Goal: Task Accomplishment & Management: Use online tool/utility

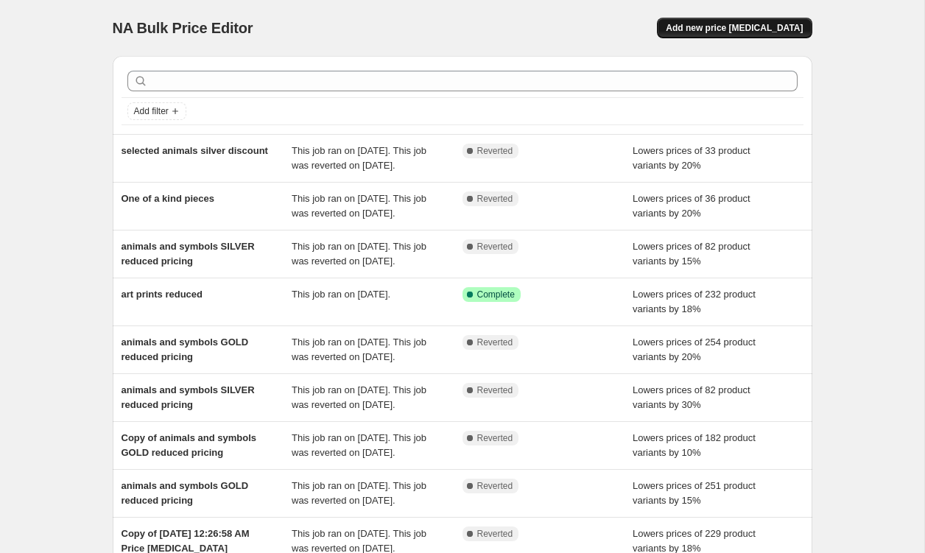
click at [733, 27] on span "Add new price [MEDICAL_DATA]" at bounding box center [734, 28] width 137 height 12
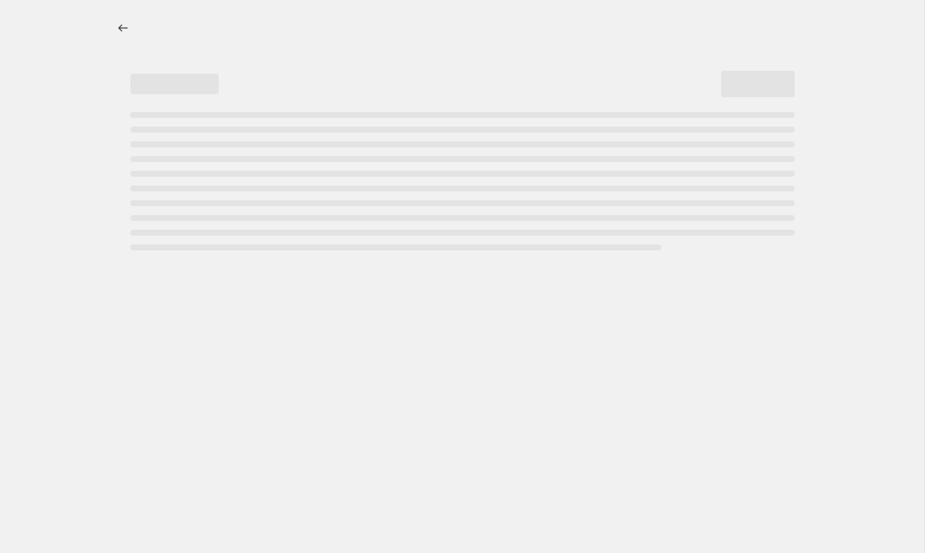
select select "percentage"
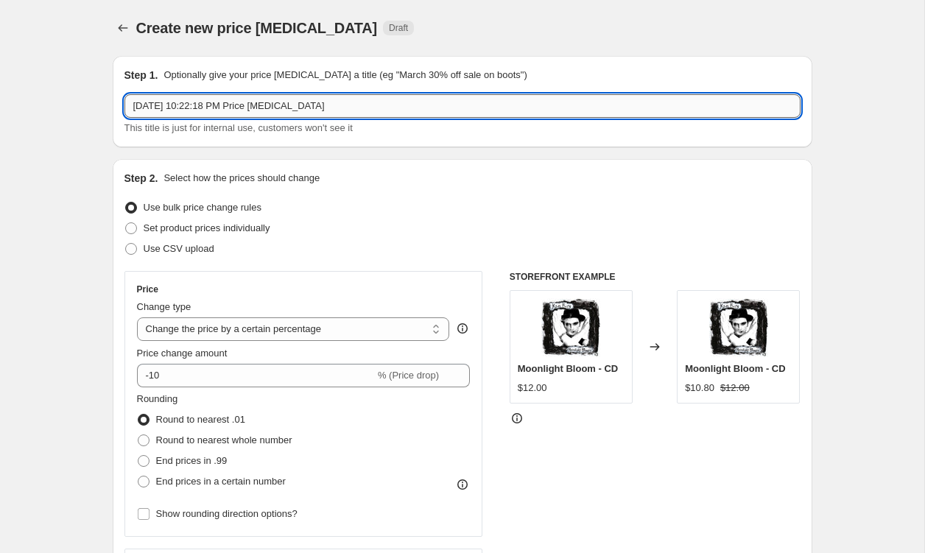
click at [188, 114] on input "[DATE] 10:22:18 PM Price [MEDICAL_DATA]" at bounding box center [462, 106] width 676 height 24
type input "prints"
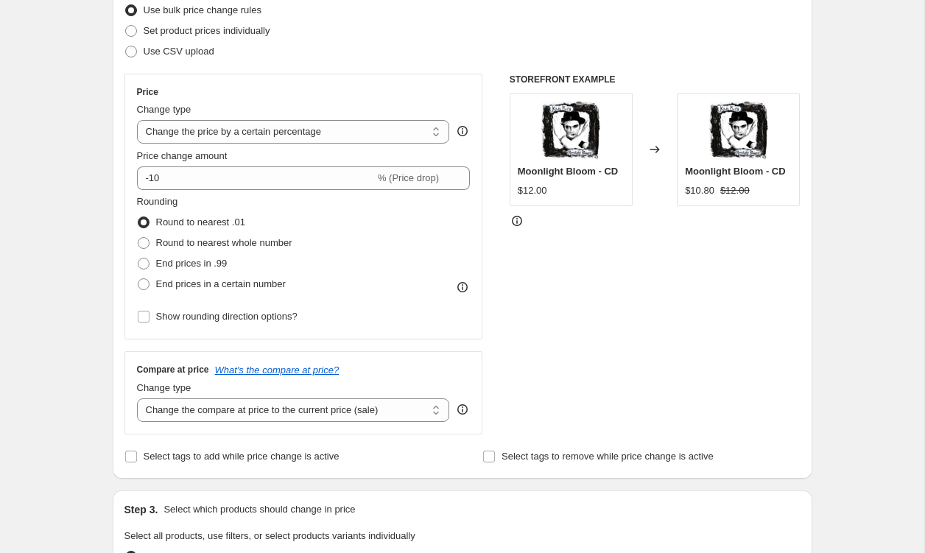
scroll to position [209, 0]
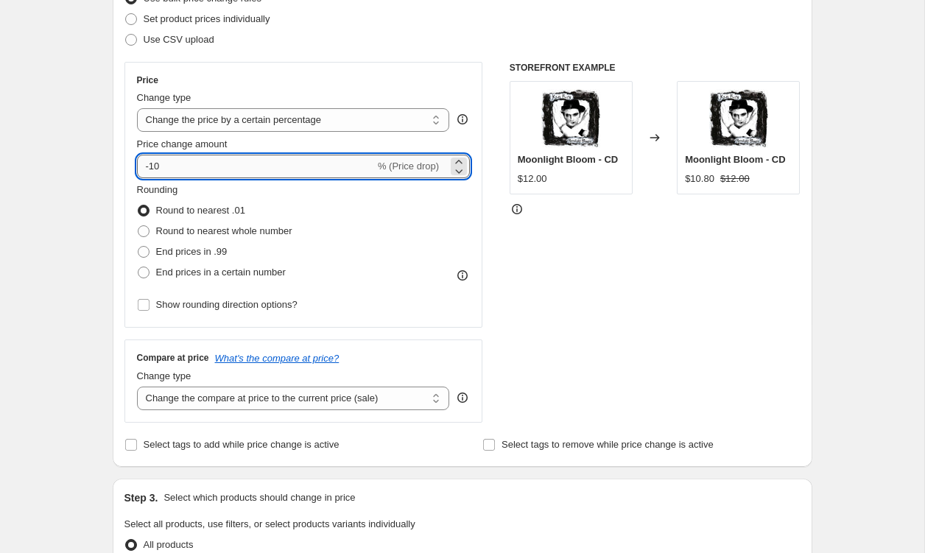
click at [173, 171] on input "-10" at bounding box center [256, 167] width 238 height 24
click at [460, 161] on icon at bounding box center [458, 162] width 15 height 15
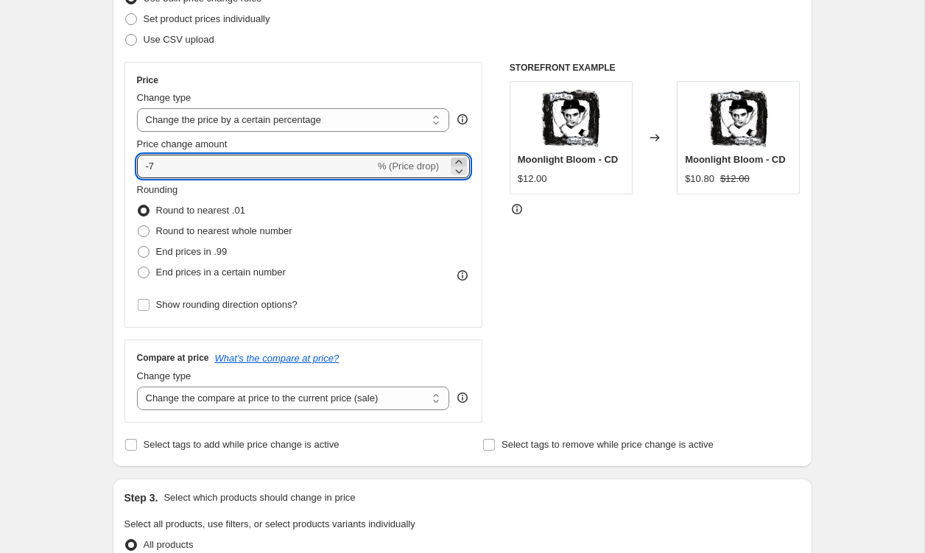
click at [460, 161] on icon at bounding box center [458, 162] width 15 height 15
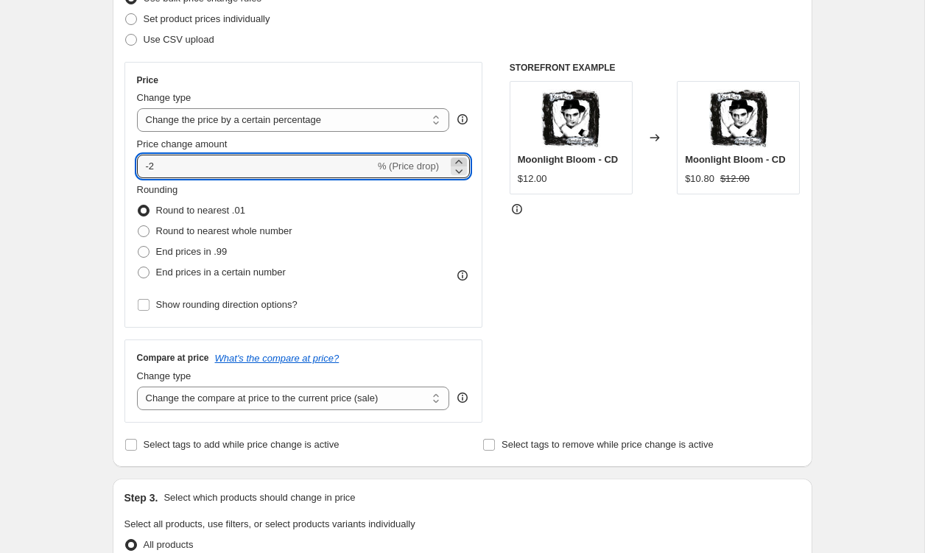
click at [460, 161] on icon at bounding box center [458, 162] width 15 height 15
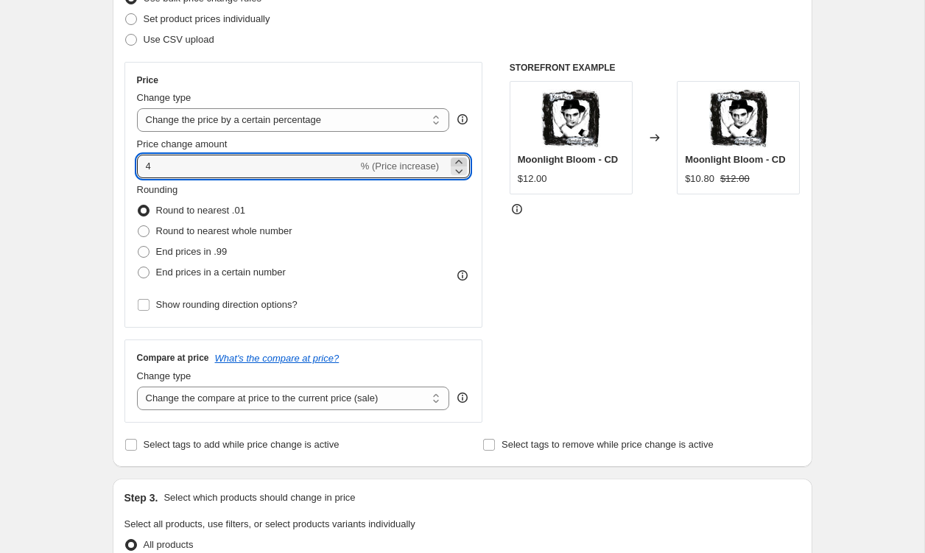
click at [460, 161] on icon at bounding box center [458, 162] width 15 height 15
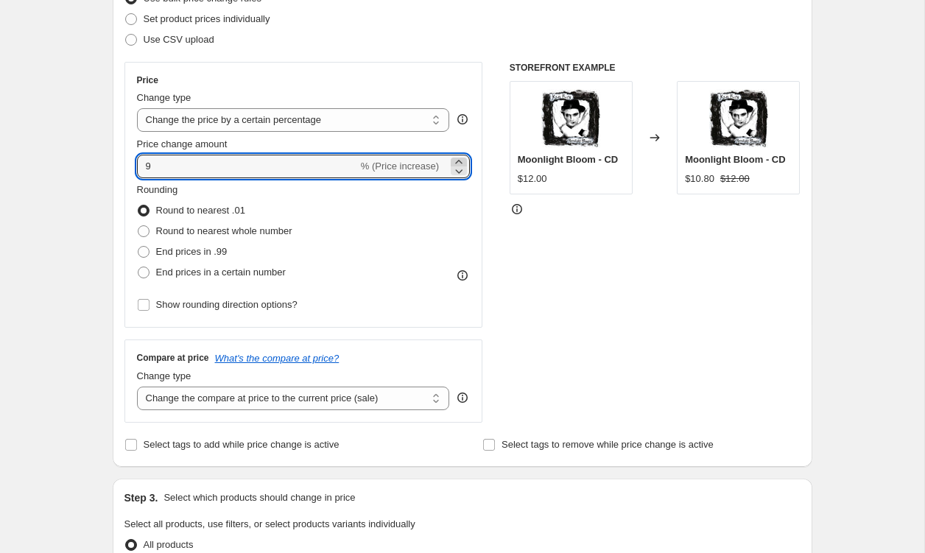
click at [460, 161] on icon at bounding box center [458, 162] width 15 height 15
click at [461, 170] on icon at bounding box center [458, 170] width 15 height 15
type input "10"
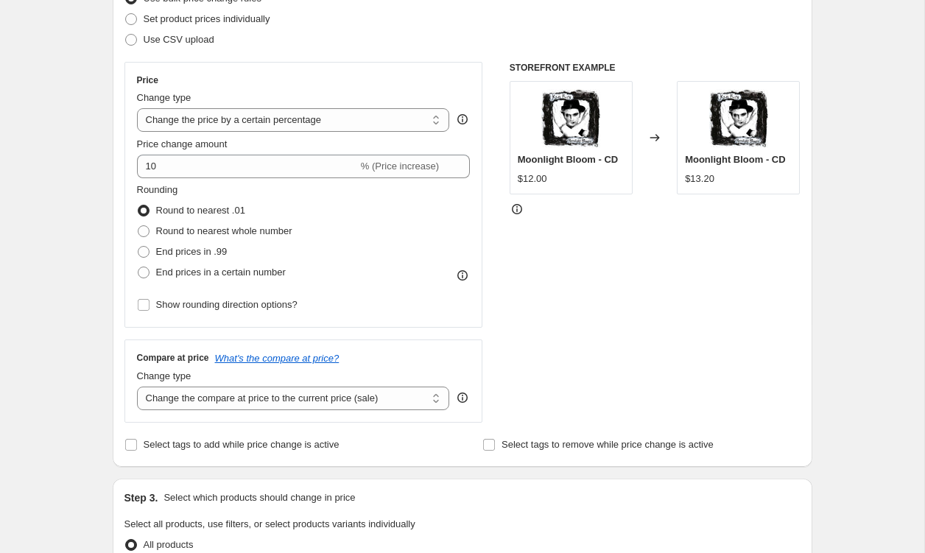
click at [111, 183] on div "Step 1. Optionally give your price [MEDICAL_DATA] a title (eg "March 30% off sa…" at bounding box center [456, 504] width 711 height 1338
click at [138, 268] on span at bounding box center [144, 273] width 12 height 12
click at [138, 267] on input "End prices in a certain number" at bounding box center [138, 267] width 1 height 1
radio input "true"
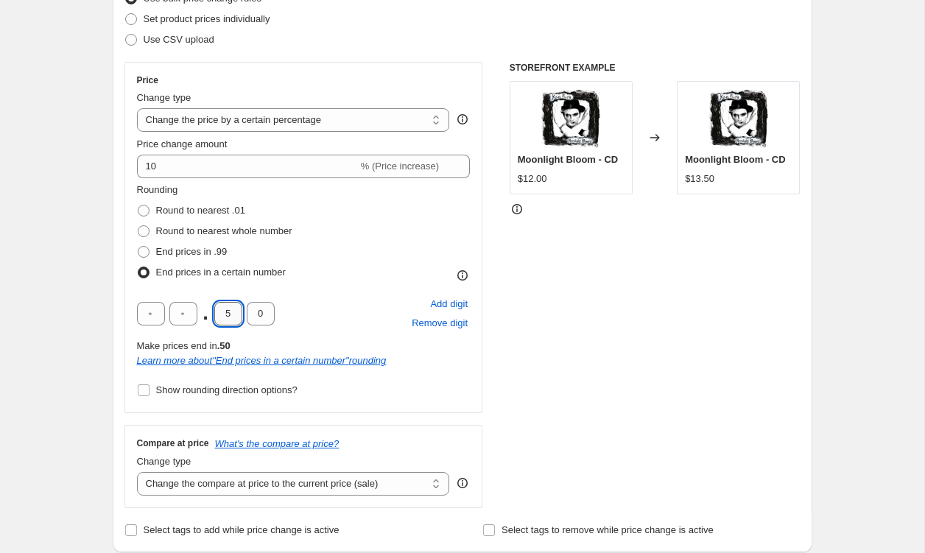
click at [236, 311] on input "5" at bounding box center [228, 314] width 28 height 24
type input "0"
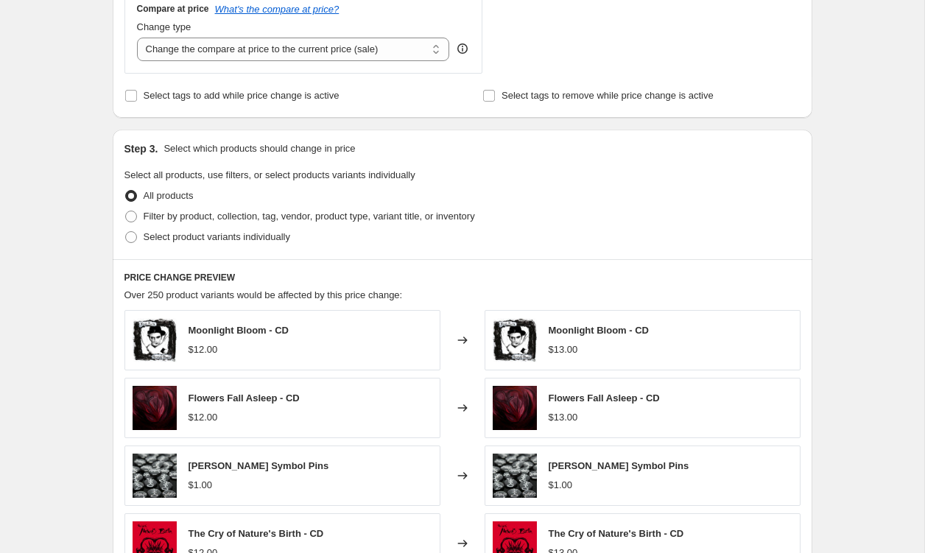
scroll to position [645, 0]
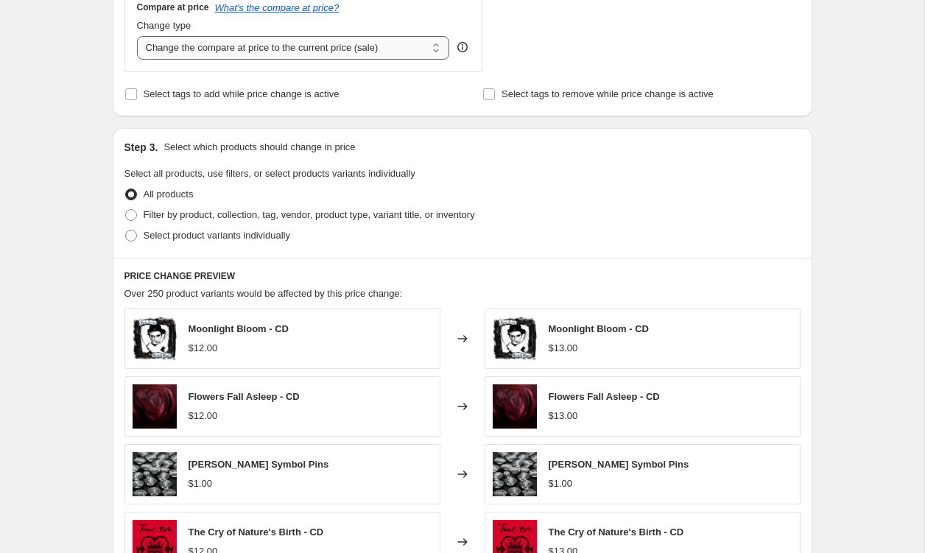
select select "remove"
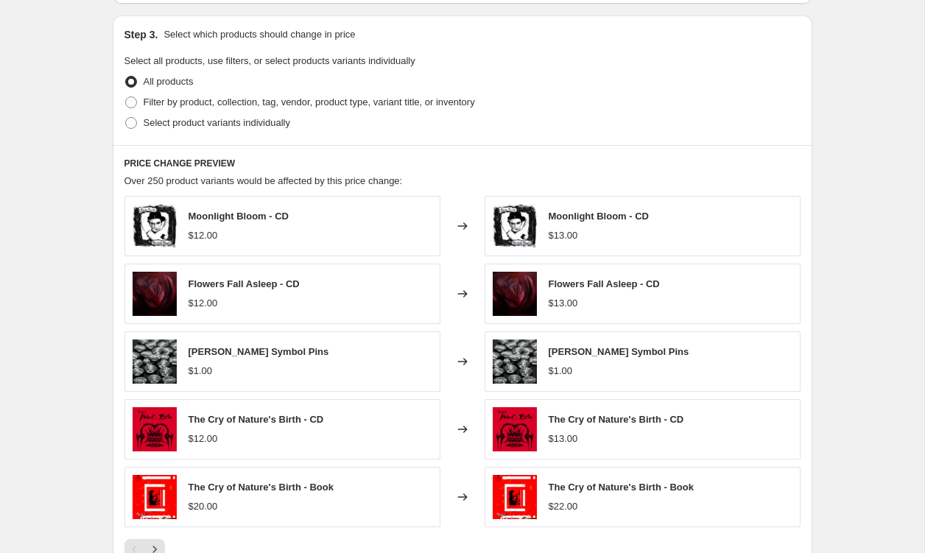
scroll to position [759, 0]
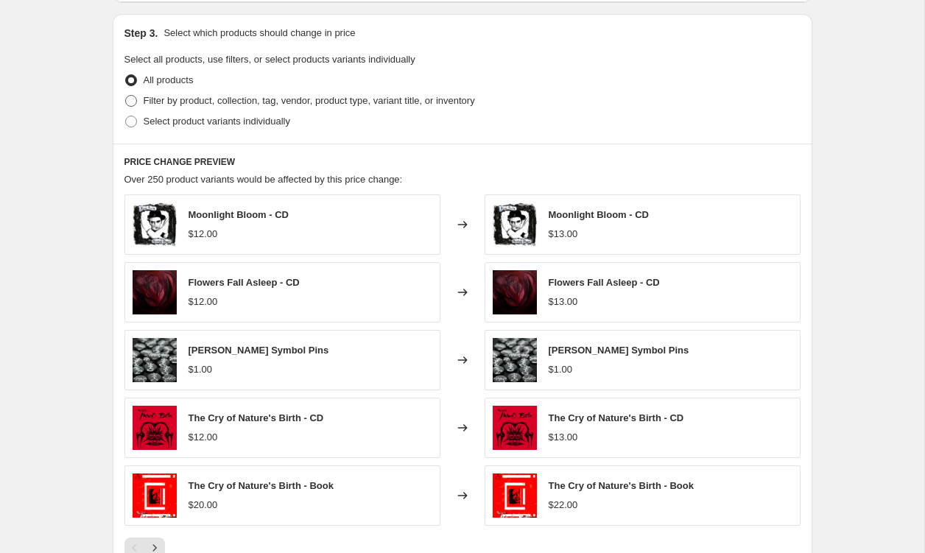
click at [135, 102] on span at bounding box center [131, 101] width 12 height 12
click at [126, 96] on input "Filter by product, collection, tag, vendor, product type, variant title, or inv…" at bounding box center [125, 95] width 1 height 1
radio input "true"
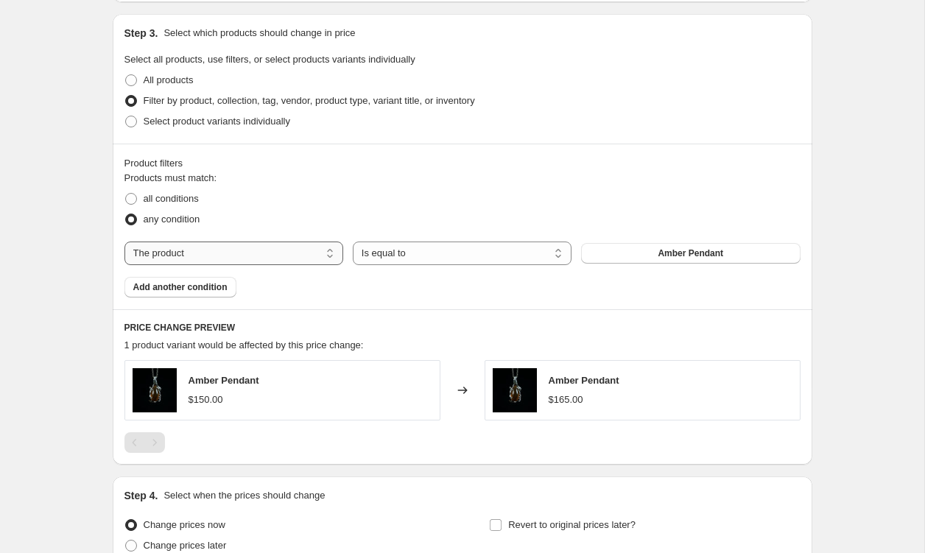
select select "collection"
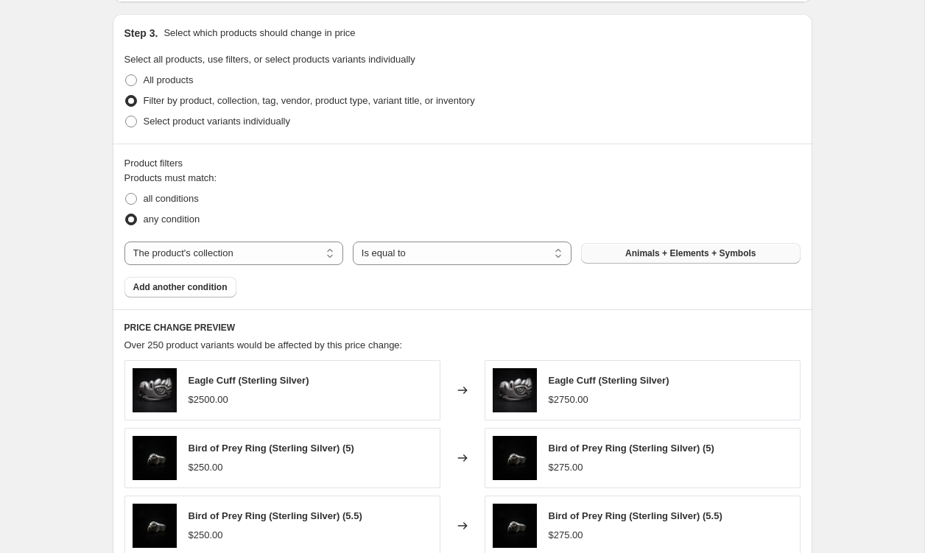
click at [654, 255] on span "Animals + Elements + Symbols" at bounding box center [690, 253] width 130 height 12
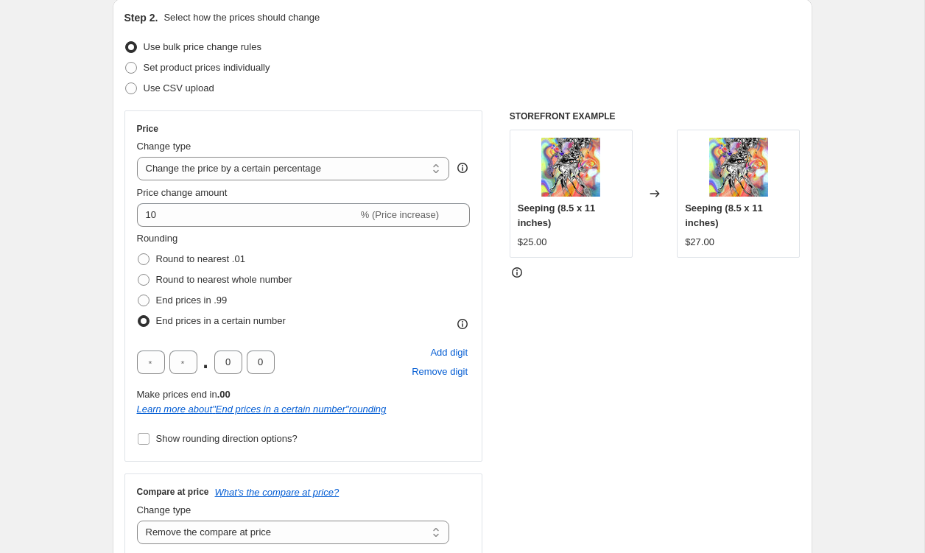
scroll to position [150, 0]
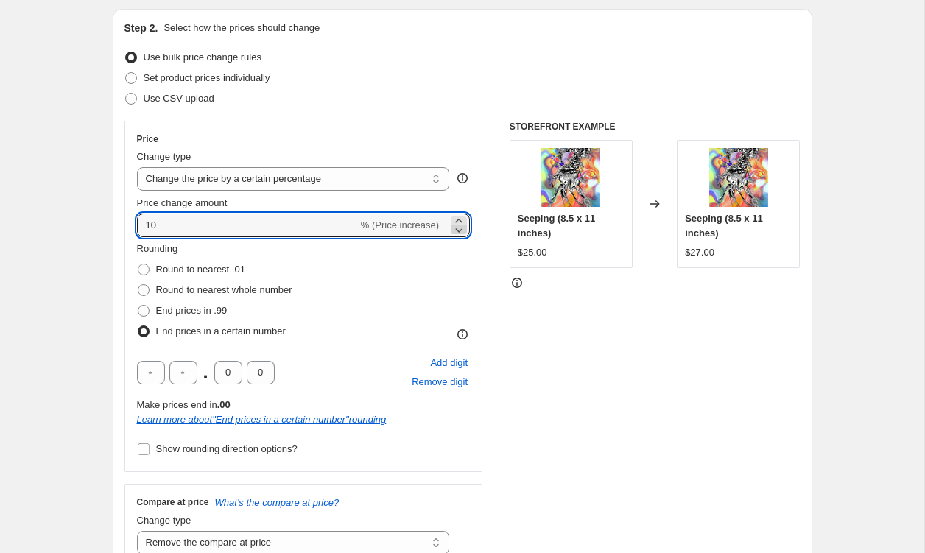
click at [456, 222] on icon at bounding box center [458, 229] width 15 height 15
click at [457, 233] on icon at bounding box center [458, 229] width 15 height 15
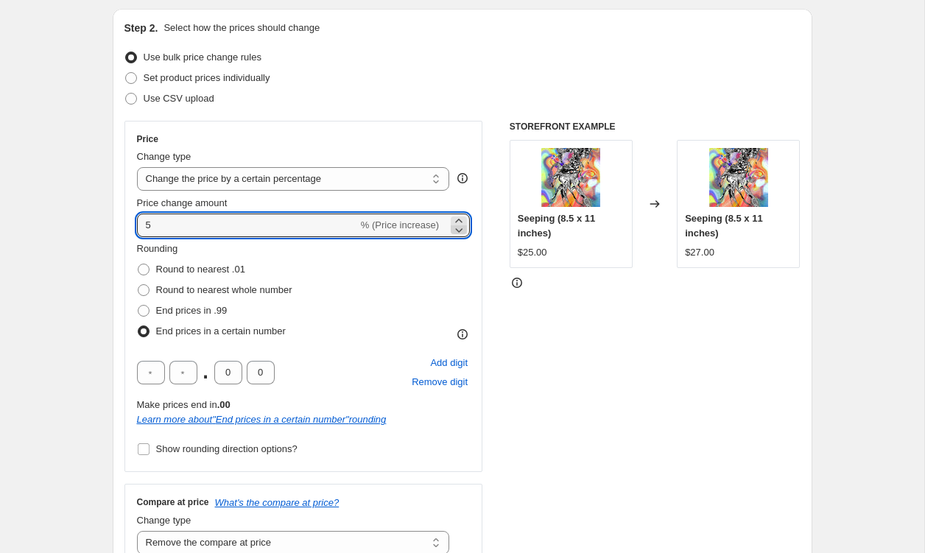
click at [458, 233] on icon at bounding box center [458, 229] width 15 height 15
click at [458, 230] on icon at bounding box center [459, 230] width 7 height 4
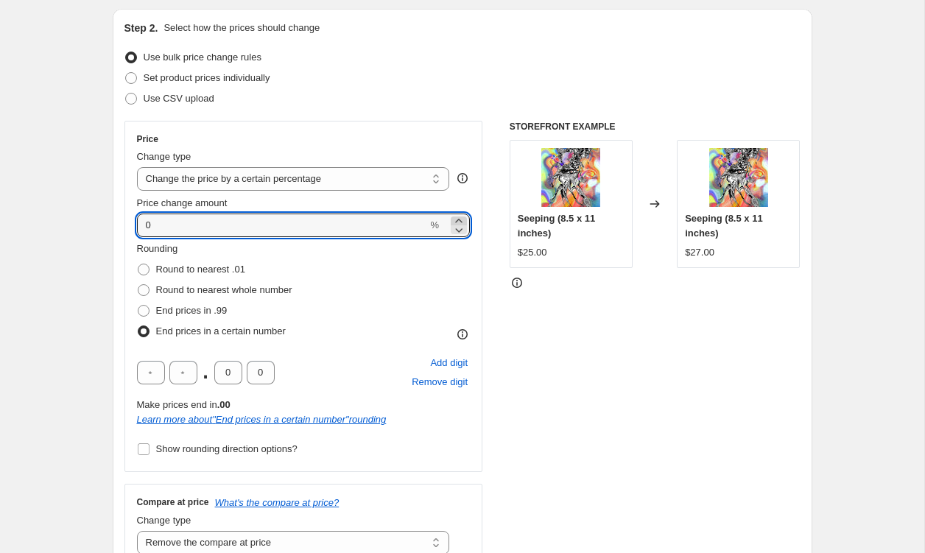
click at [460, 217] on icon at bounding box center [458, 221] width 15 height 15
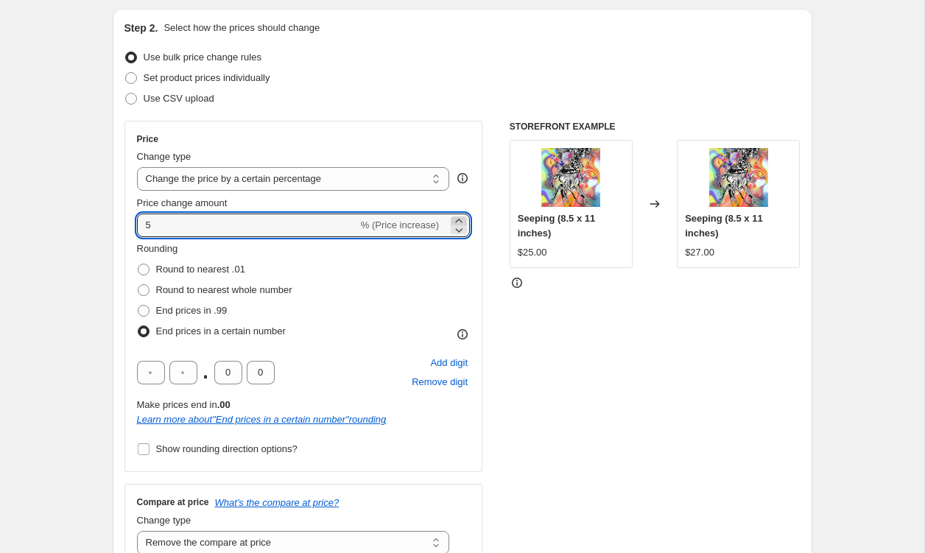
click at [460, 217] on icon at bounding box center [458, 221] width 15 height 15
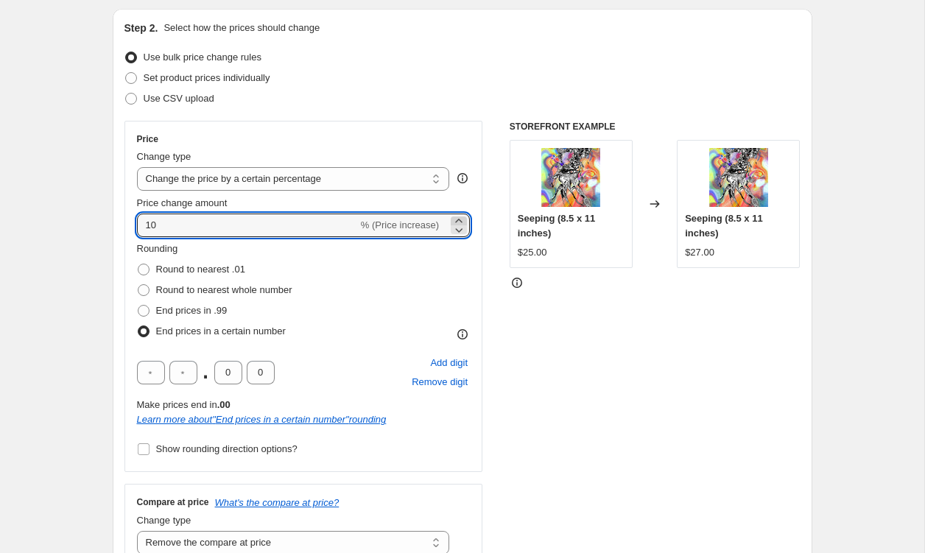
click at [460, 217] on icon at bounding box center [458, 221] width 15 height 15
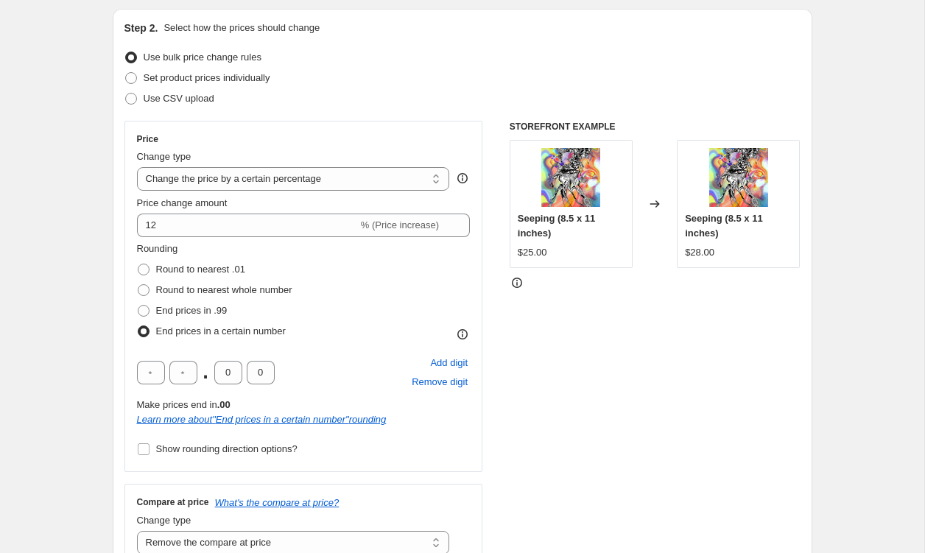
click at [468, 264] on div "Rounding Round to nearest .01 Round to nearest whole number End prices in .99 E…" at bounding box center [304, 292] width 334 height 100
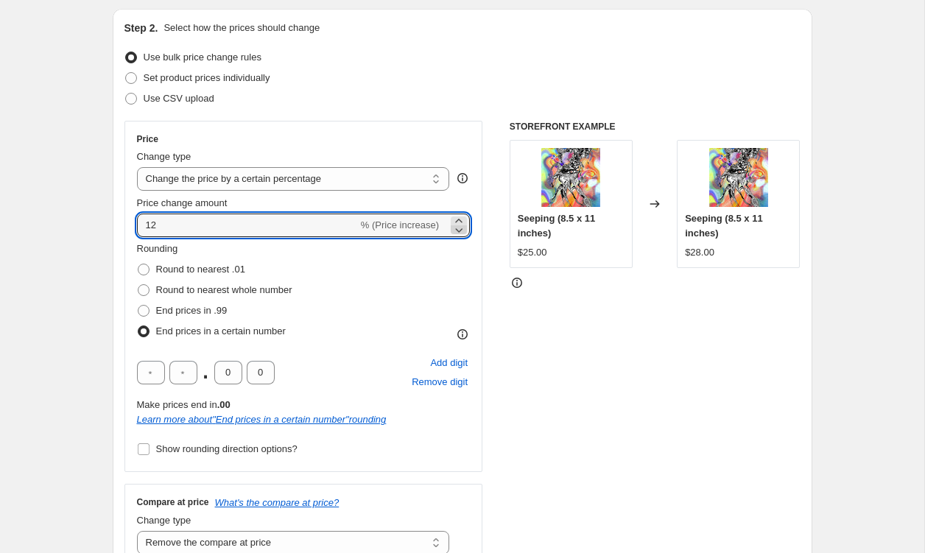
click at [459, 222] on icon at bounding box center [458, 229] width 15 height 15
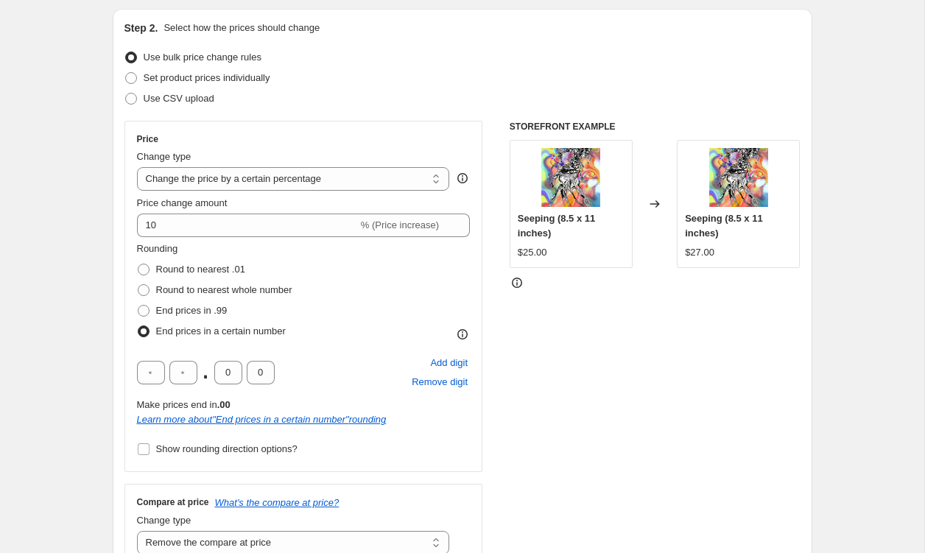
click at [471, 252] on div "Price Change type Change the price to a certain amount Change the price by a ce…" at bounding box center [303, 296] width 359 height 351
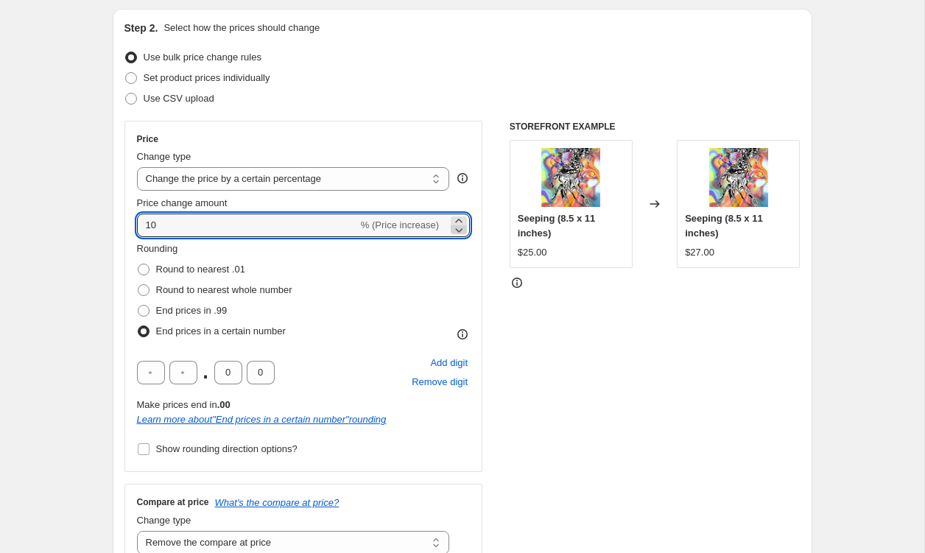
click at [461, 222] on icon at bounding box center [458, 229] width 15 height 15
click at [460, 219] on icon at bounding box center [458, 221] width 15 height 15
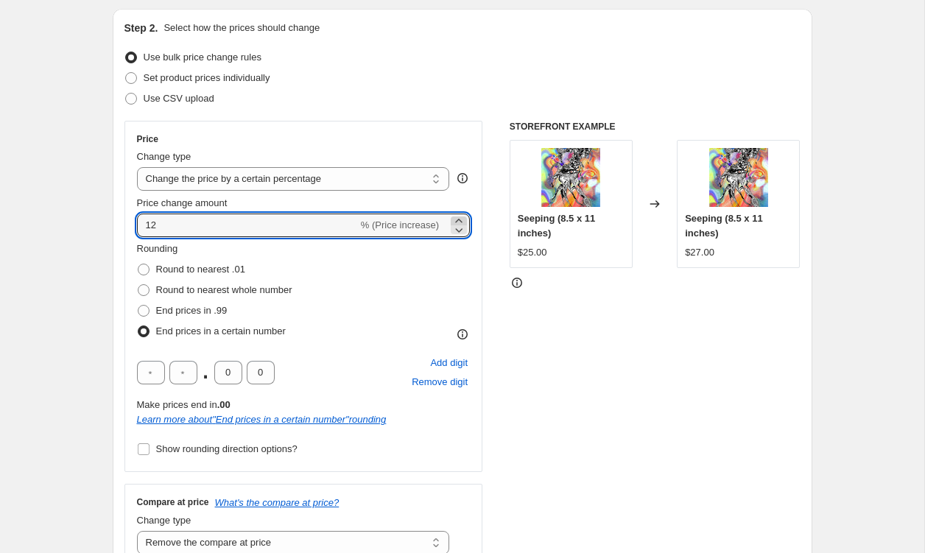
click at [460, 219] on icon at bounding box center [458, 221] width 15 height 15
click at [460, 231] on icon at bounding box center [459, 230] width 7 height 4
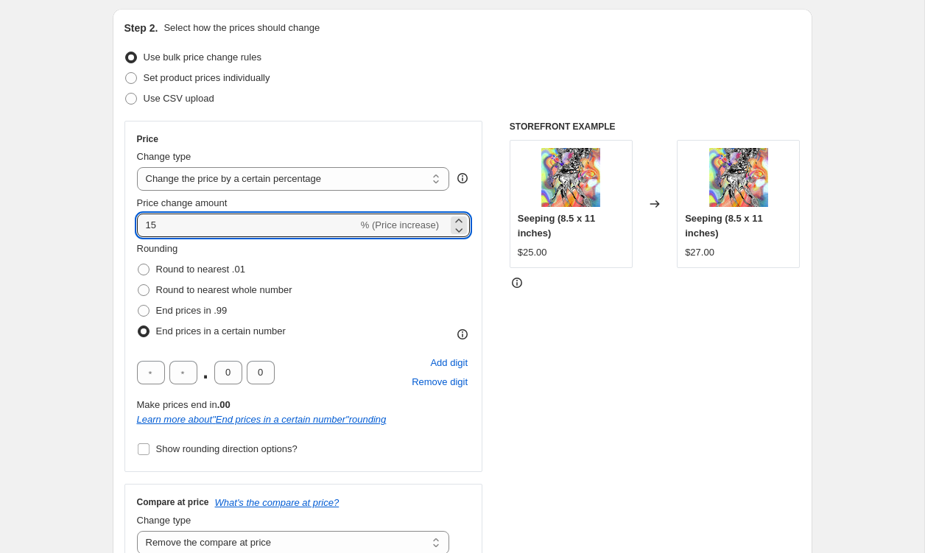
click at [468, 259] on div "Rounding Round to nearest .01 Round to nearest whole number End prices in .99 E…" at bounding box center [304, 292] width 334 height 100
click at [459, 219] on icon at bounding box center [458, 221] width 7 height 4
click at [460, 217] on icon at bounding box center [458, 221] width 15 height 15
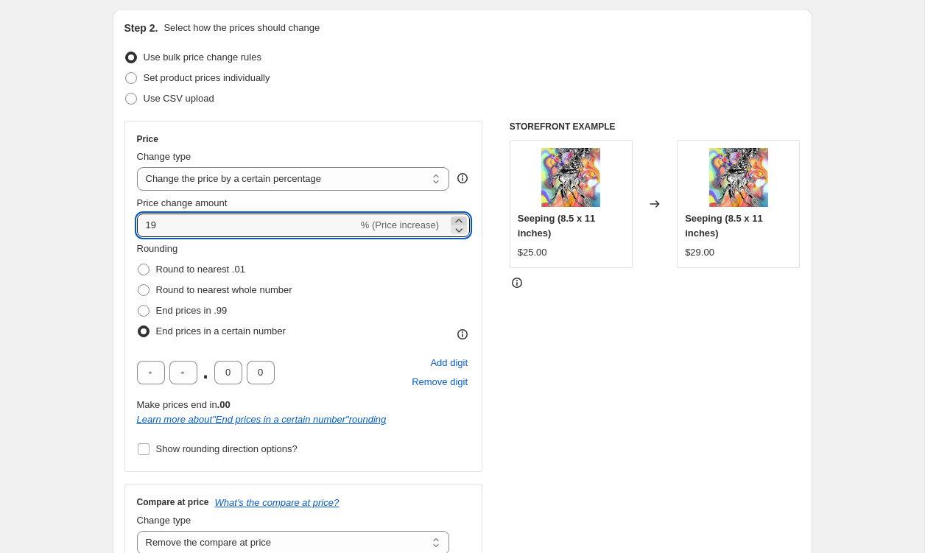
click at [460, 217] on icon at bounding box center [458, 221] width 15 height 15
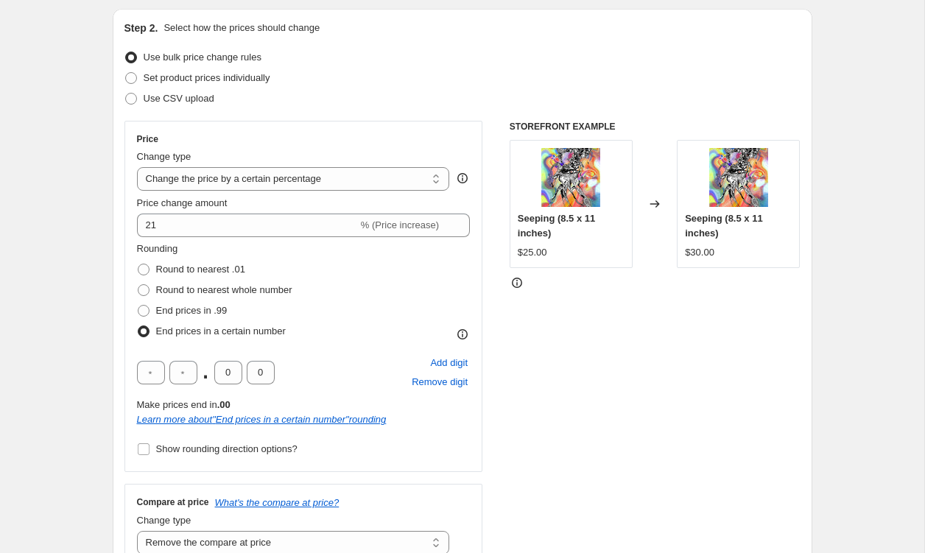
click at [470, 258] on div "Rounding Round to nearest .01 Round to nearest whole number End prices in .99 E…" at bounding box center [304, 292] width 334 height 100
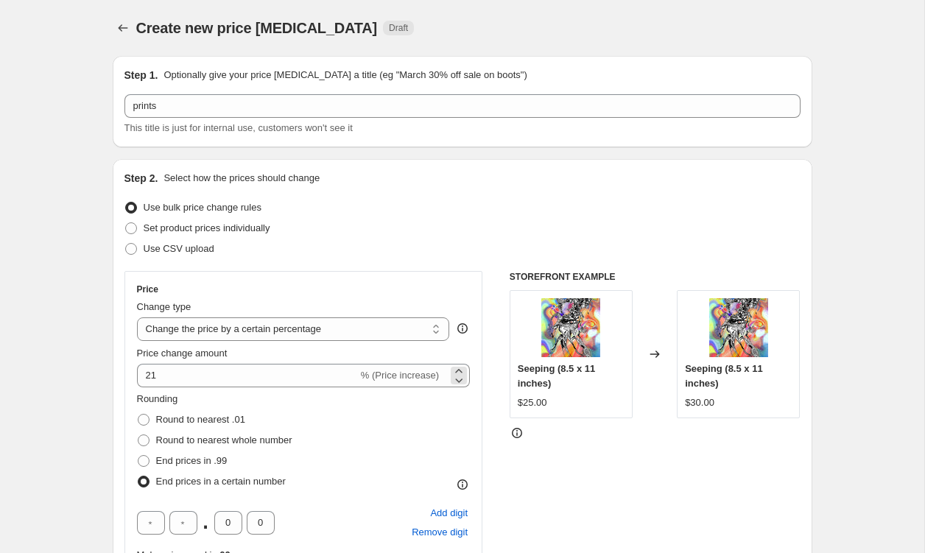
scroll to position [0, 0]
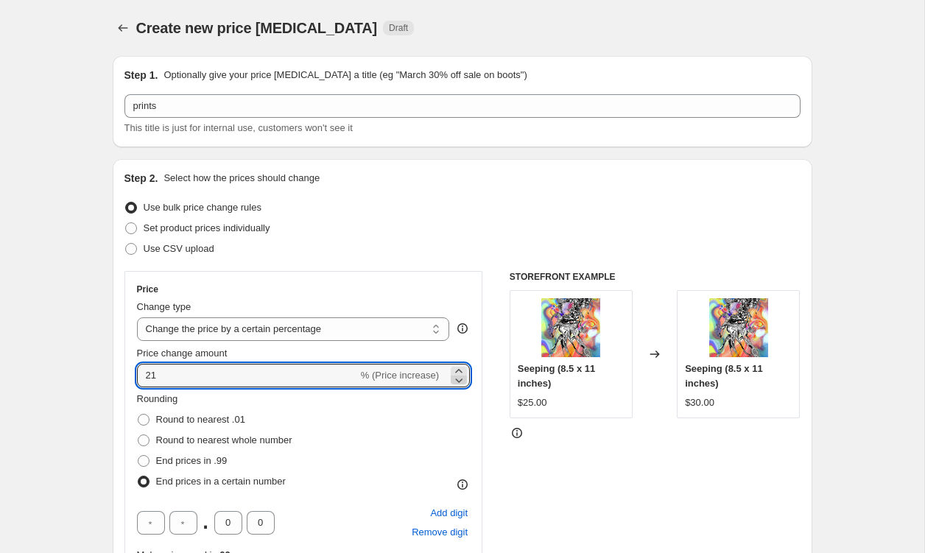
click at [460, 379] on icon at bounding box center [458, 380] width 15 height 15
type input "20"
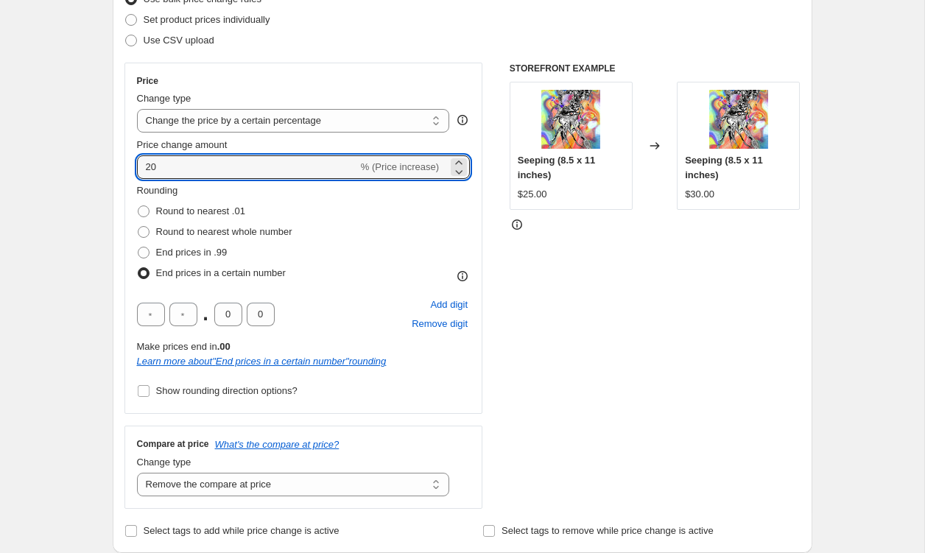
scroll to position [193, 0]
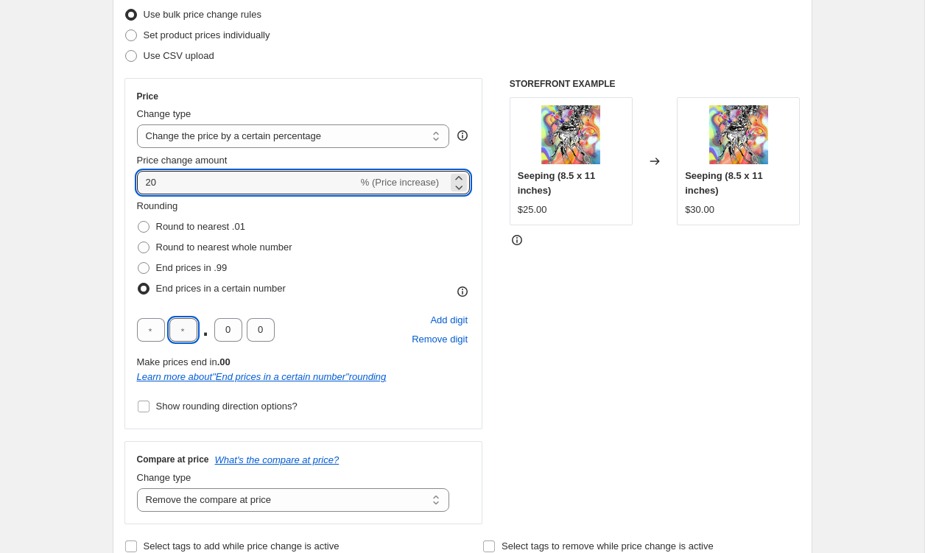
click at [189, 330] on input "text" at bounding box center [183, 330] width 28 height 24
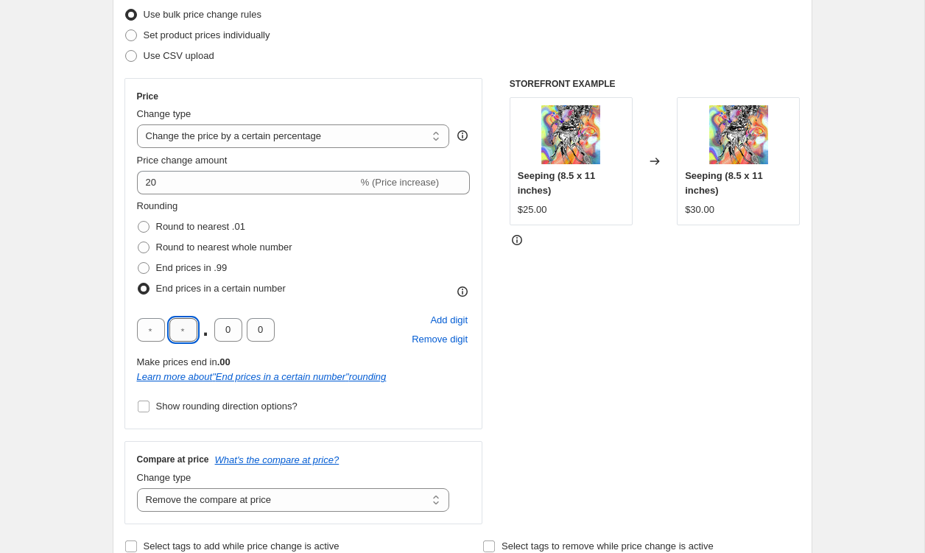
type input "0"
click at [470, 403] on div "Rounding Round to nearest .01 Round to nearest whole number End prices in .99 E…" at bounding box center [304, 308] width 334 height 218
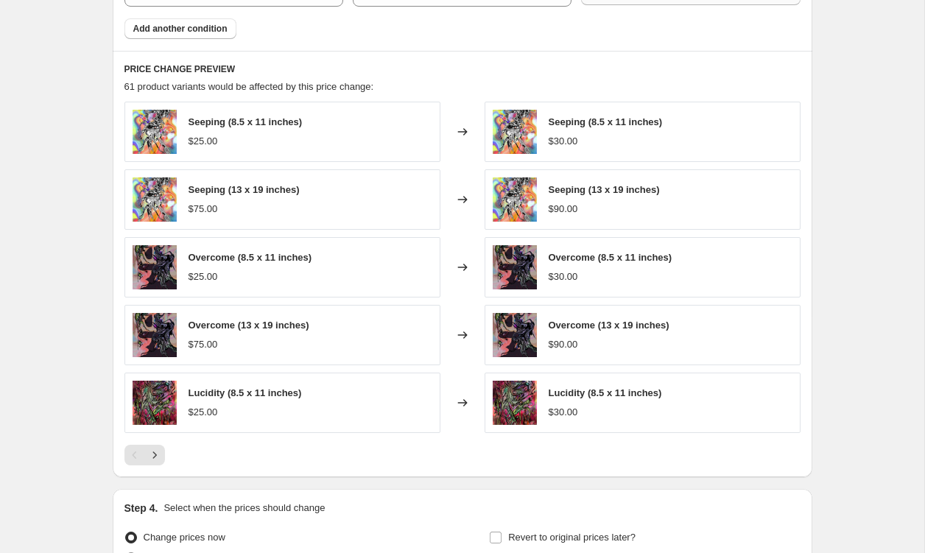
scroll to position [1041, 0]
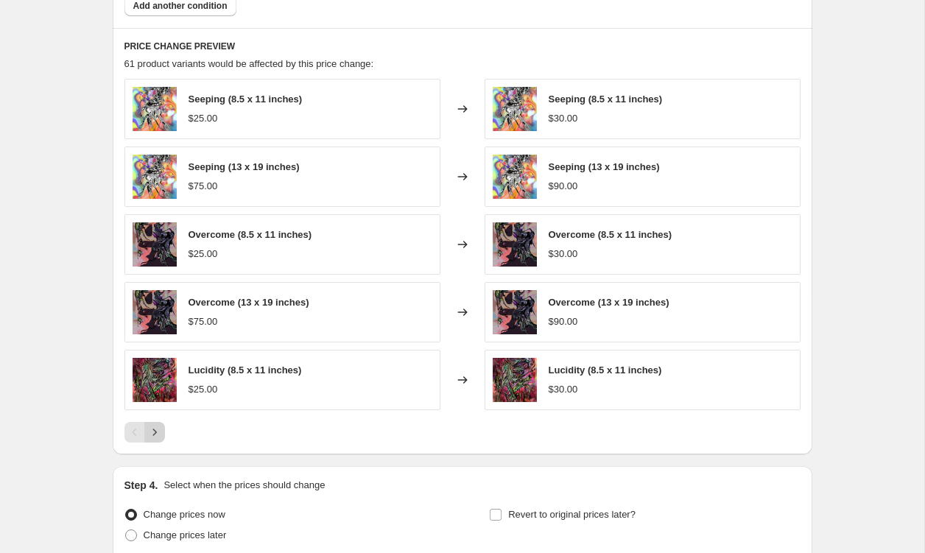
click at [158, 430] on icon "Next" at bounding box center [154, 432] width 15 height 15
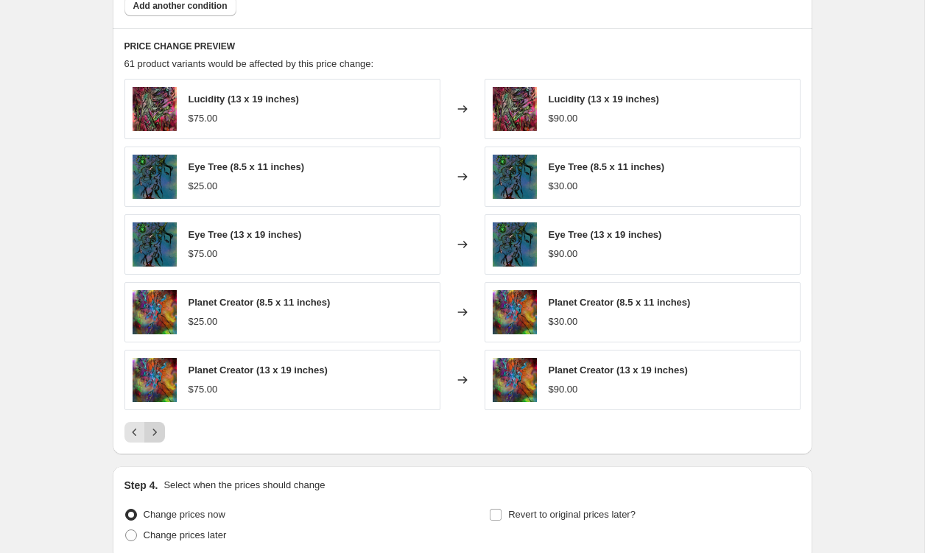
click at [155, 430] on icon "Next" at bounding box center [154, 432] width 15 height 15
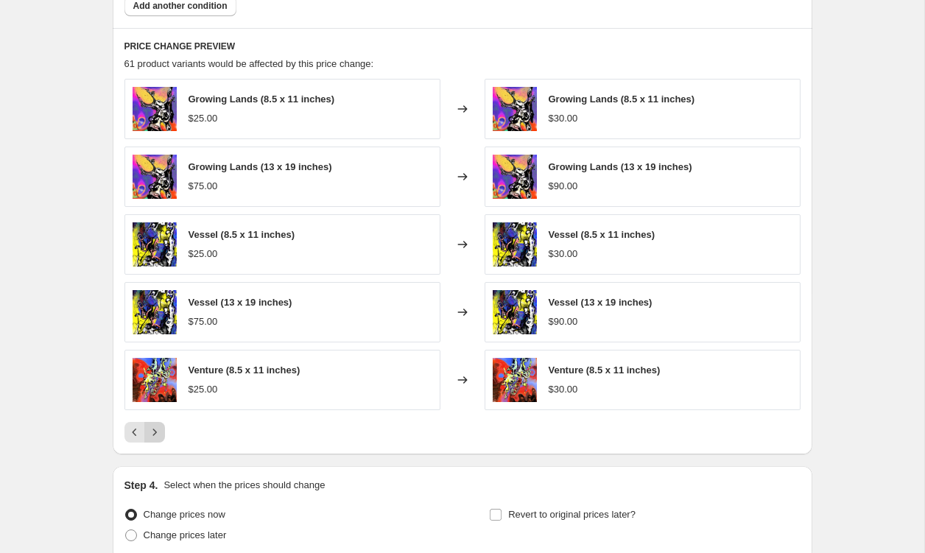
click at [155, 430] on icon "Next" at bounding box center [154, 432] width 15 height 15
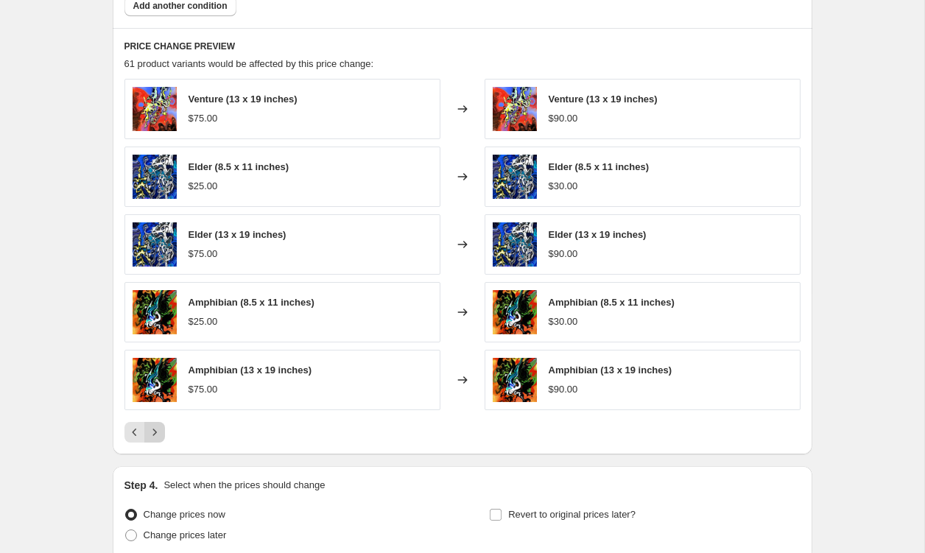
click at [155, 430] on icon "Next" at bounding box center [154, 432] width 15 height 15
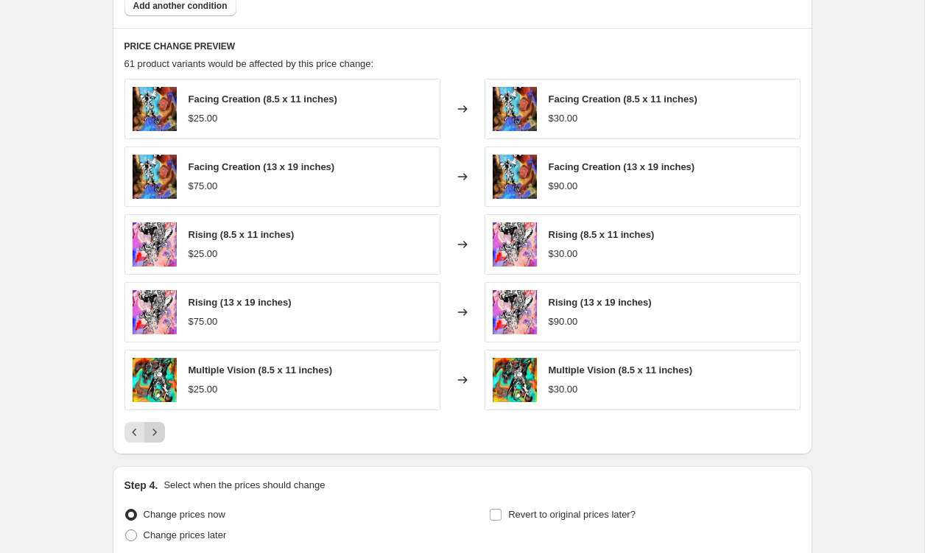
click at [156, 430] on icon "Next" at bounding box center [154, 432] width 15 height 15
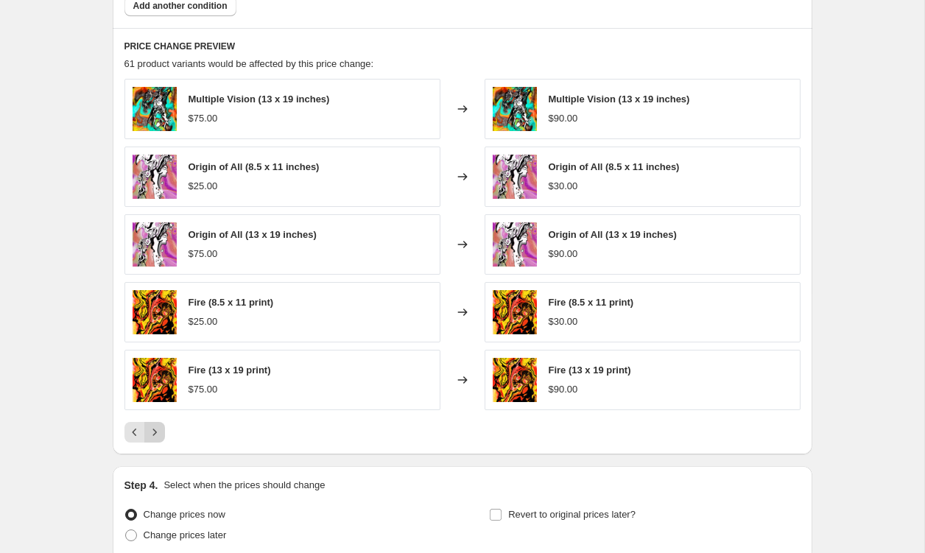
click at [156, 430] on icon "Next" at bounding box center [154, 432] width 15 height 15
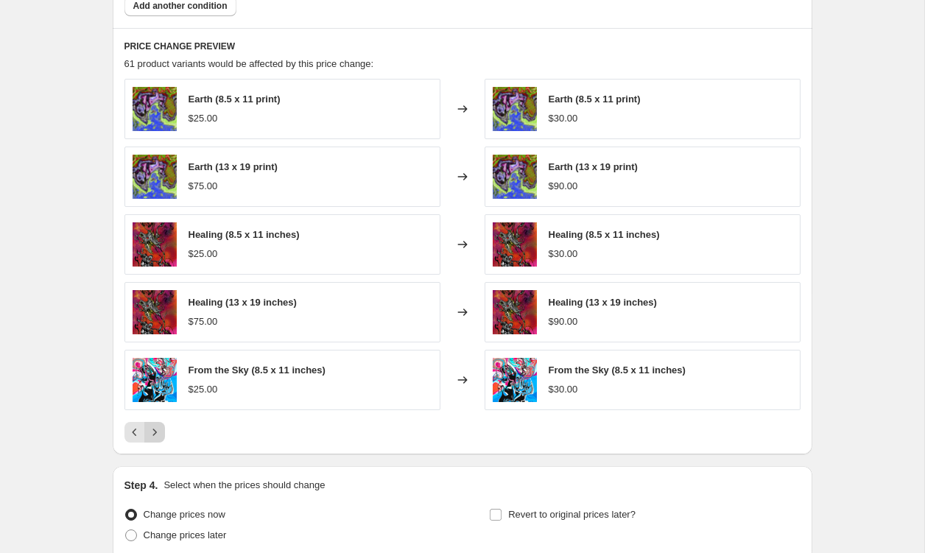
click at [159, 427] on icon "Next" at bounding box center [154, 432] width 15 height 15
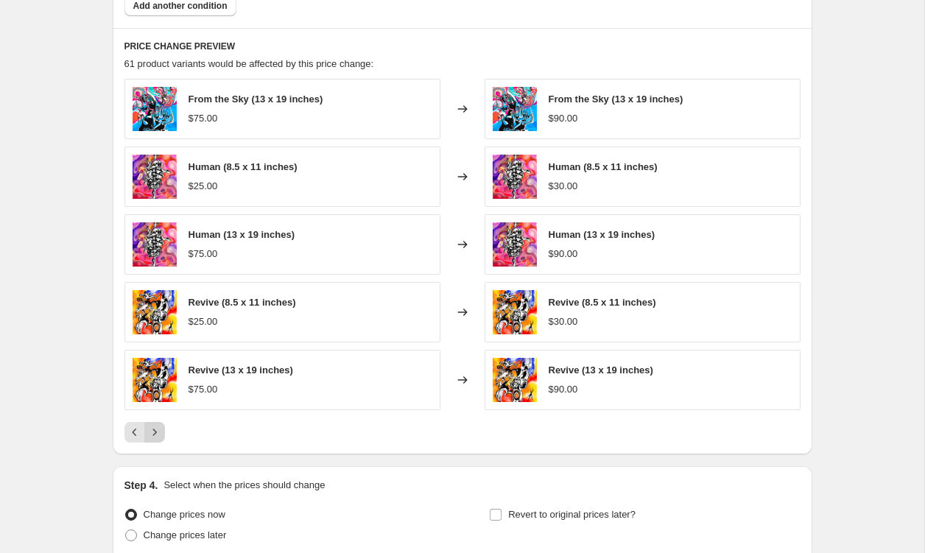
click at [159, 427] on icon "Next" at bounding box center [154, 432] width 15 height 15
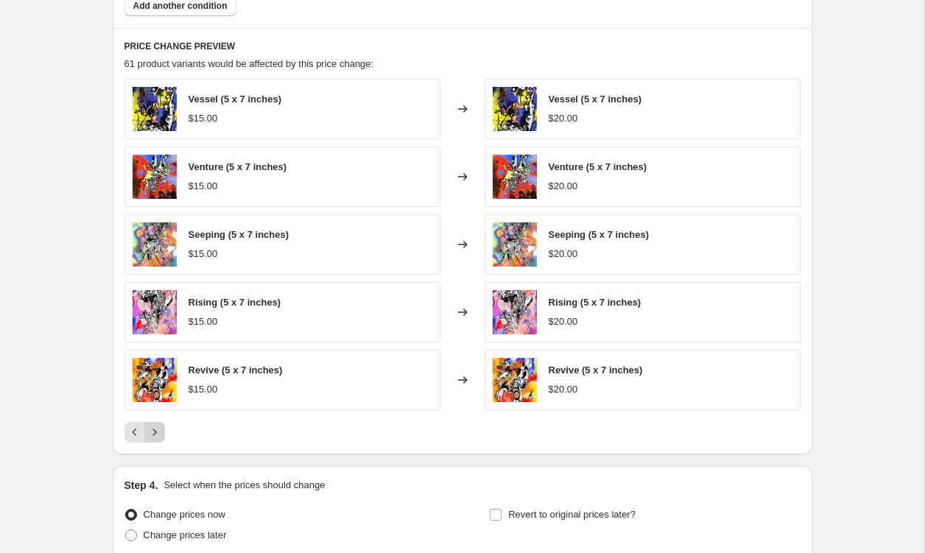
click at [159, 427] on icon "Next" at bounding box center [154, 432] width 15 height 15
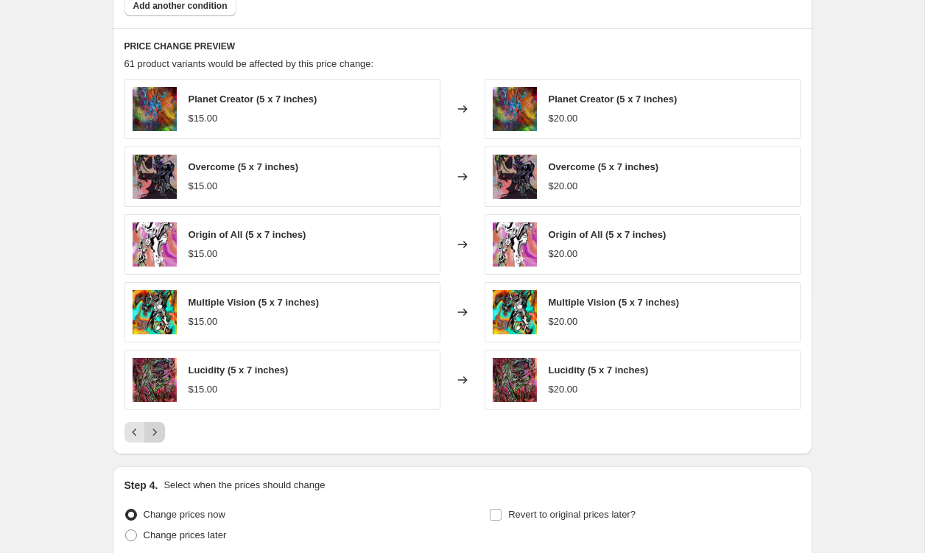
click at [159, 427] on icon "Next" at bounding box center [154, 432] width 15 height 15
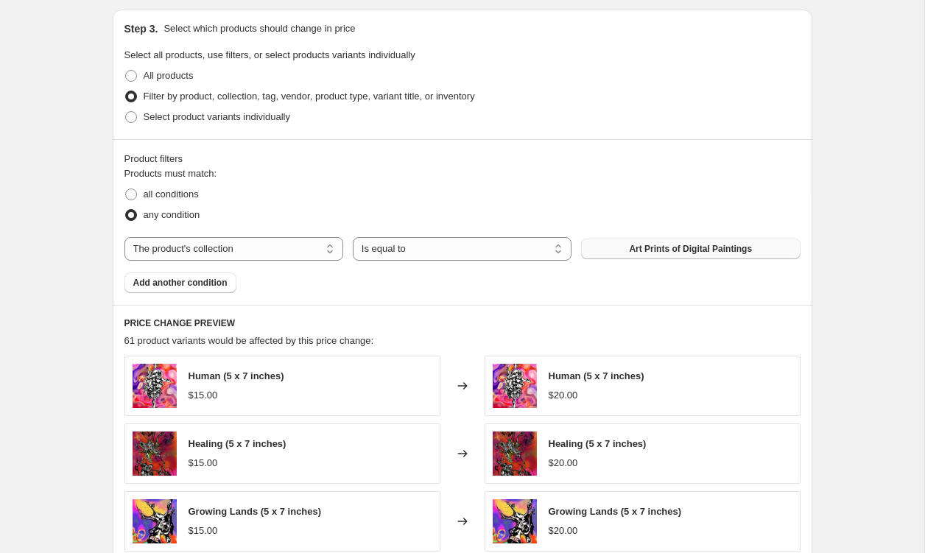
scroll to position [763, 0]
click at [130, 119] on span at bounding box center [131, 118] width 12 height 12
click at [126, 113] on input "Select product variants individually" at bounding box center [125, 112] width 1 height 1
radio input "true"
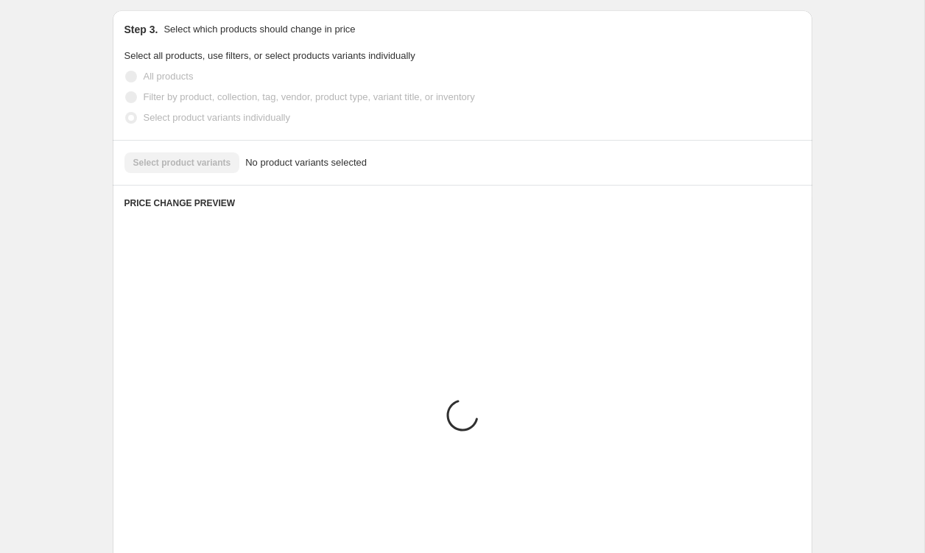
scroll to position [678, 0]
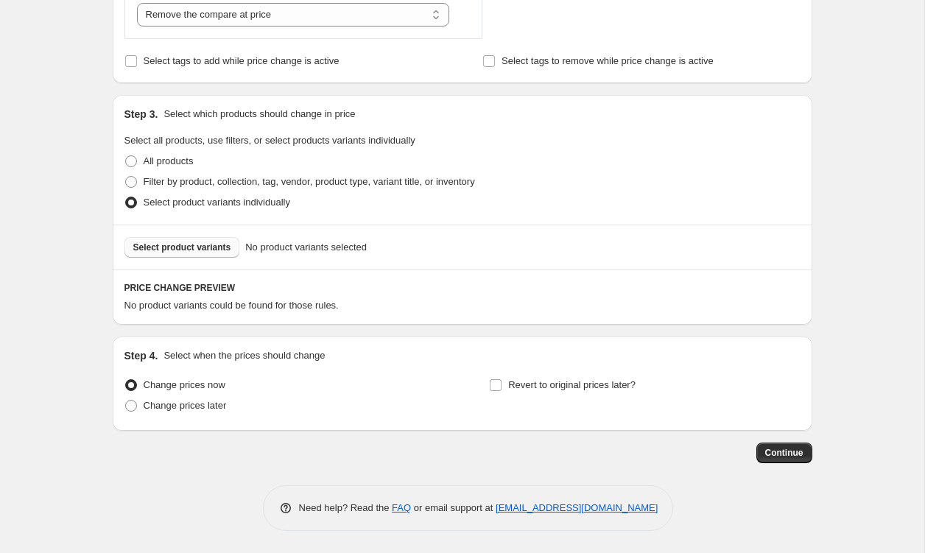
click at [164, 244] on span "Select product variants" at bounding box center [182, 248] width 98 height 12
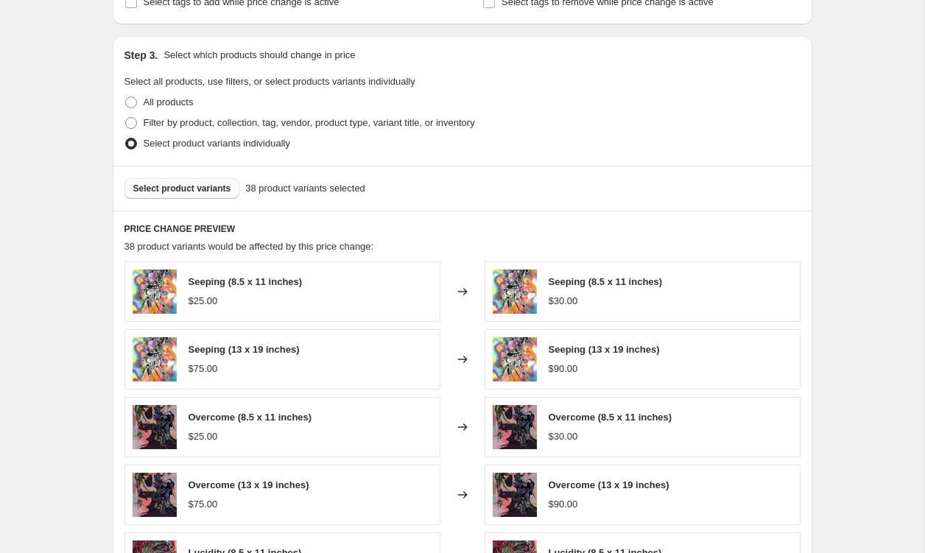
scroll to position [731, 0]
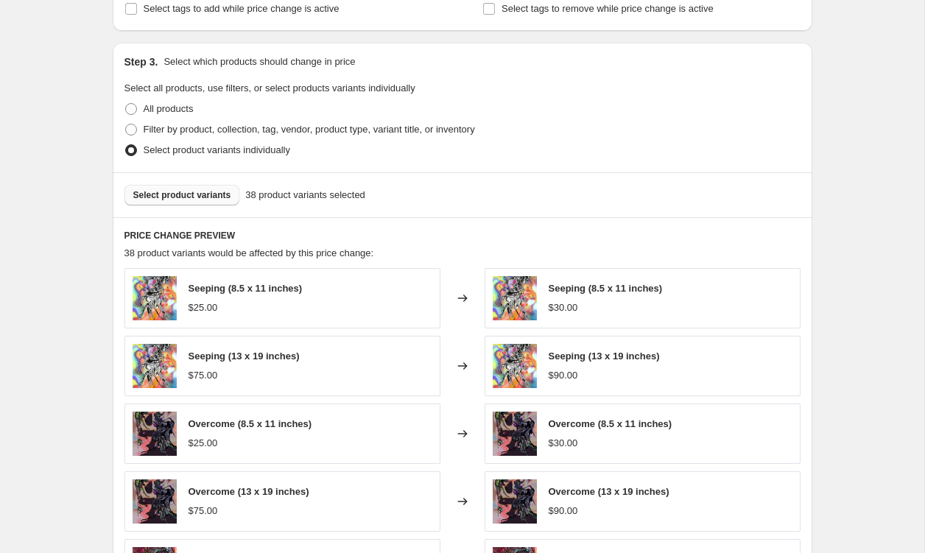
click at [205, 193] on span "Select product variants" at bounding box center [182, 195] width 98 height 12
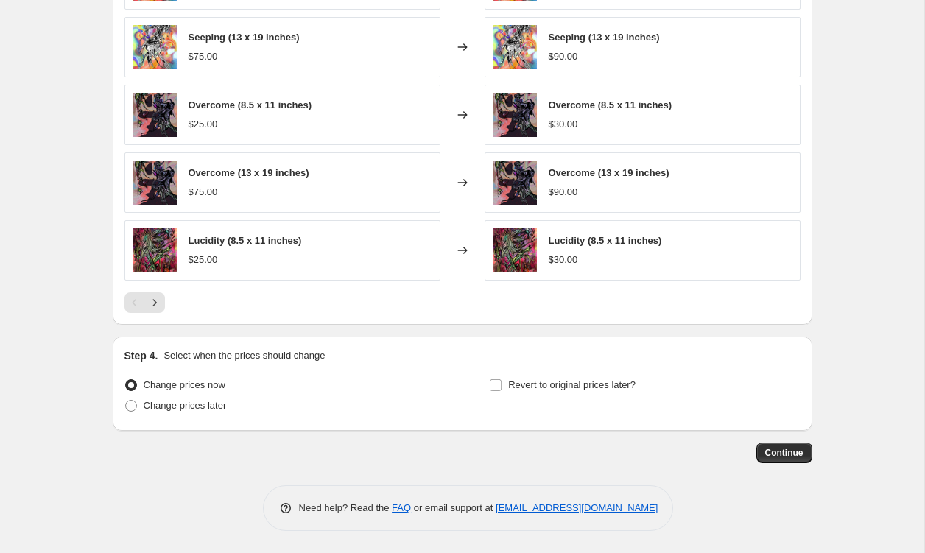
scroll to position [1049, 0]
click at [133, 404] on span at bounding box center [131, 406] width 12 height 12
click at [126, 401] on input "Change prices later" at bounding box center [125, 400] width 1 height 1
radio input "true"
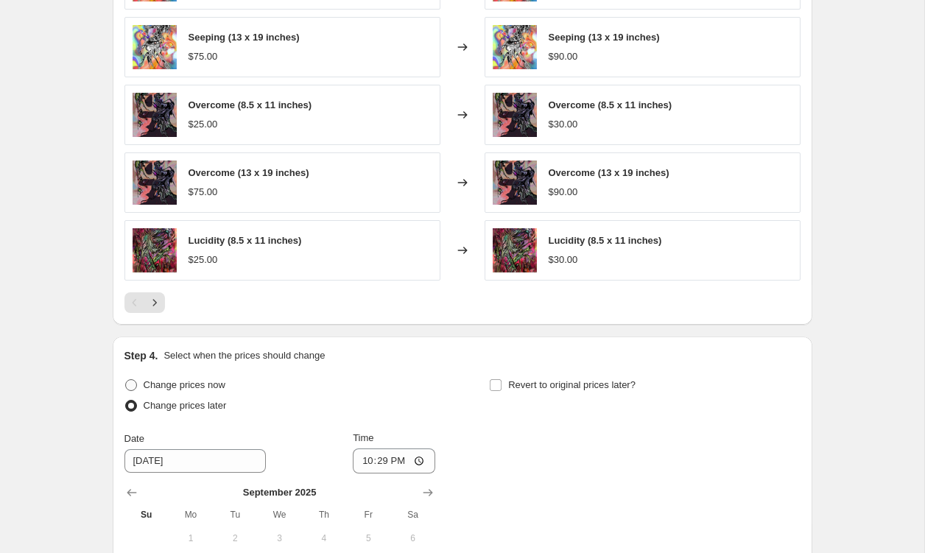
click at [132, 386] on span at bounding box center [131, 385] width 12 height 12
click at [126, 380] on input "Change prices now" at bounding box center [125, 379] width 1 height 1
radio input "true"
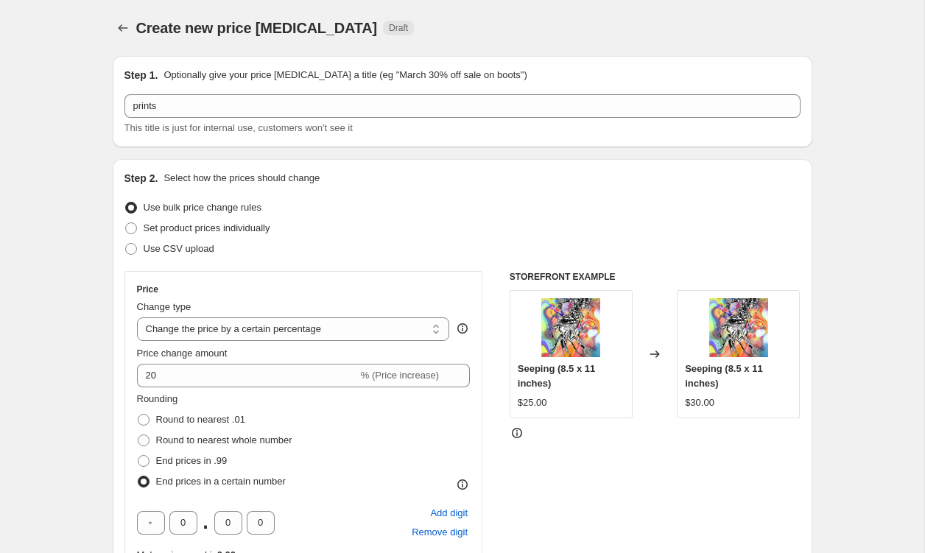
scroll to position [0, 0]
click at [122, 24] on icon "Price change jobs" at bounding box center [123, 28] width 15 height 15
